Goal: Task Accomplishment & Management: Use online tool/utility

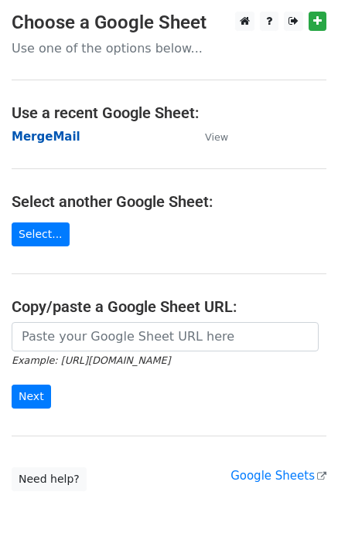
click at [38, 140] on strong "MergeMail" at bounding box center [46, 137] width 69 height 14
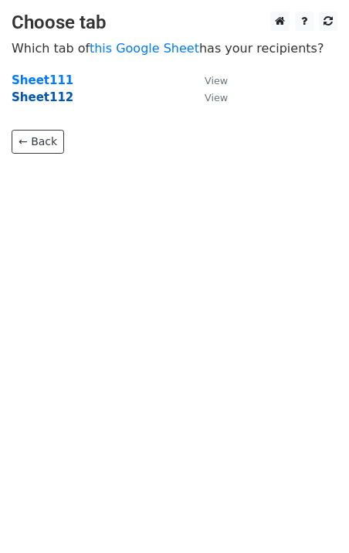
click at [56, 103] on strong "Sheet112" at bounding box center [43, 97] width 62 height 14
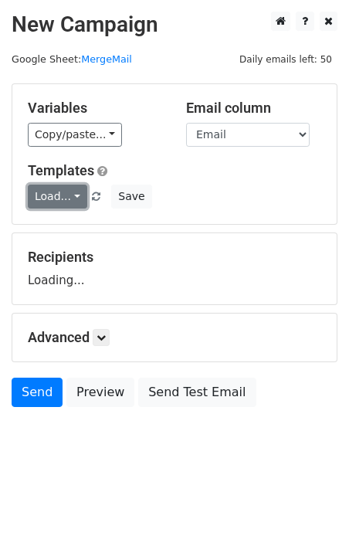
click at [70, 195] on link "Load..." at bounding box center [57, 197] width 59 height 24
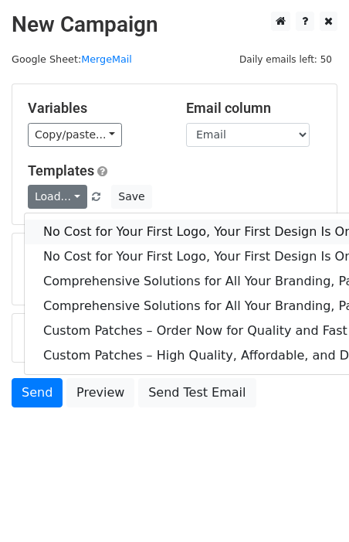
click at [83, 226] on link "No Cost for Your First Logo, Your First Design Is On Us!" at bounding box center [316, 231] width 582 height 25
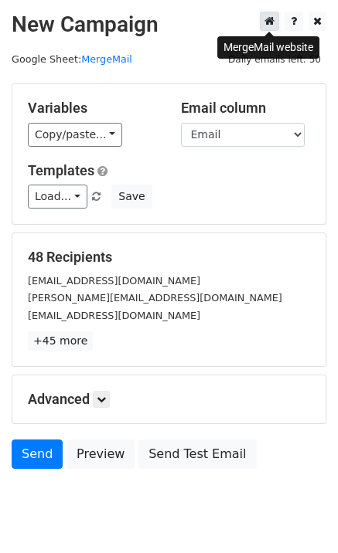
click at [271, 23] on icon at bounding box center [269, 20] width 10 height 11
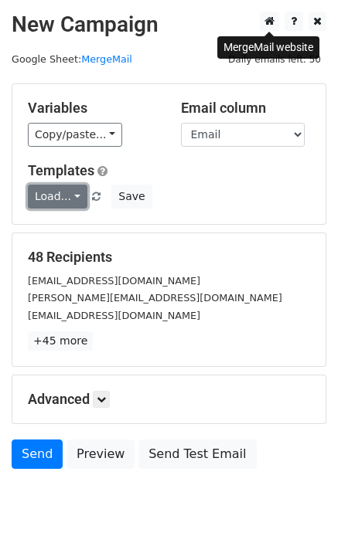
click at [67, 199] on link "Load..." at bounding box center [57, 197] width 59 height 24
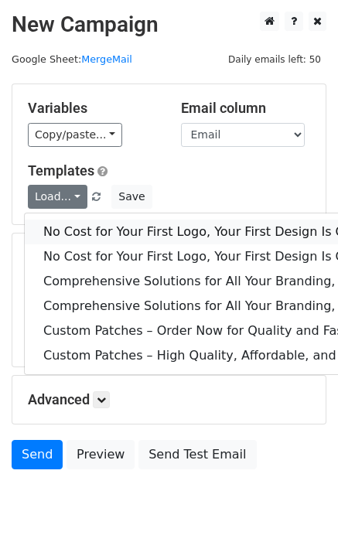
click at [106, 230] on link "No Cost for Your First Logo, Your First Design Is On Us!" at bounding box center [316, 231] width 582 height 25
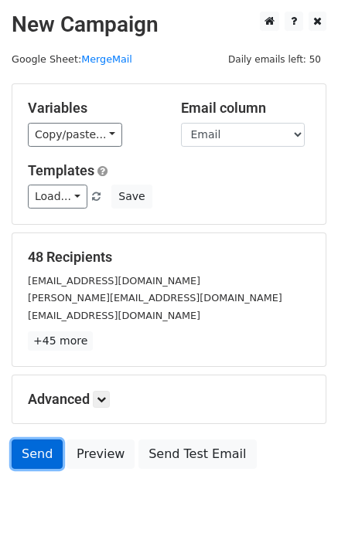
click at [19, 454] on link "Send" at bounding box center [37, 454] width 51 height 29
